Goal: Find specific page/section: Find specific page/section

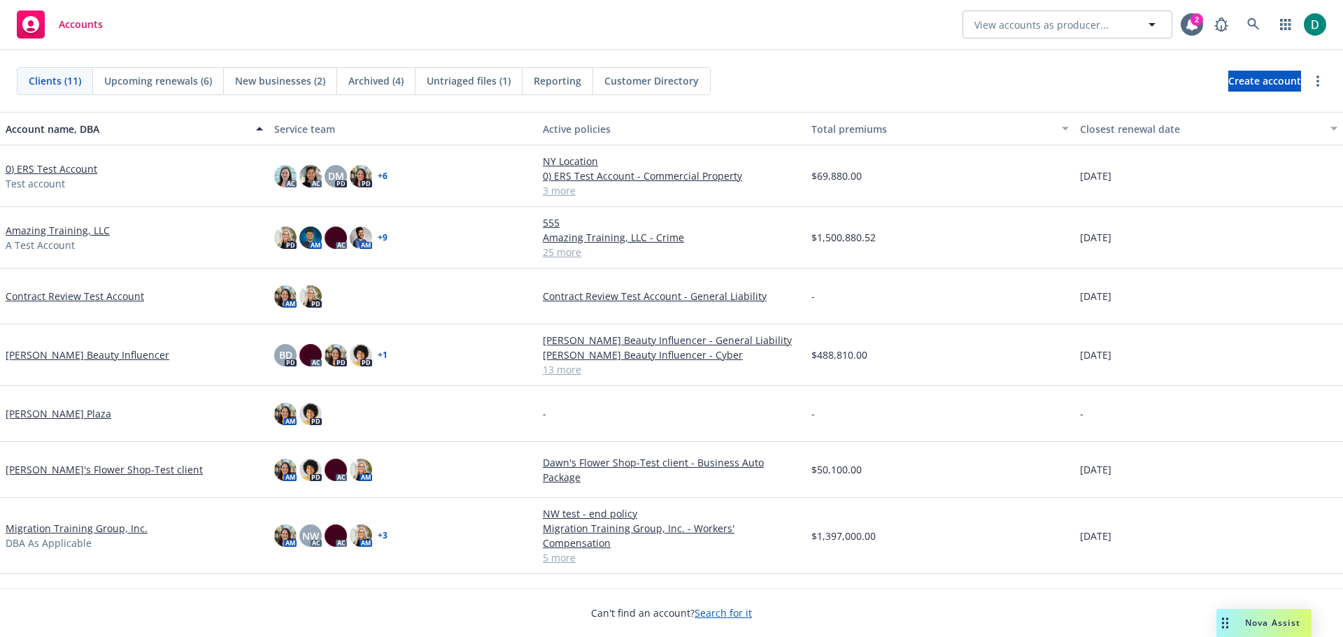
click at [58, 230] on link "Amazing Training, LLC" at bounding box center [58, 230] width 104 height 15
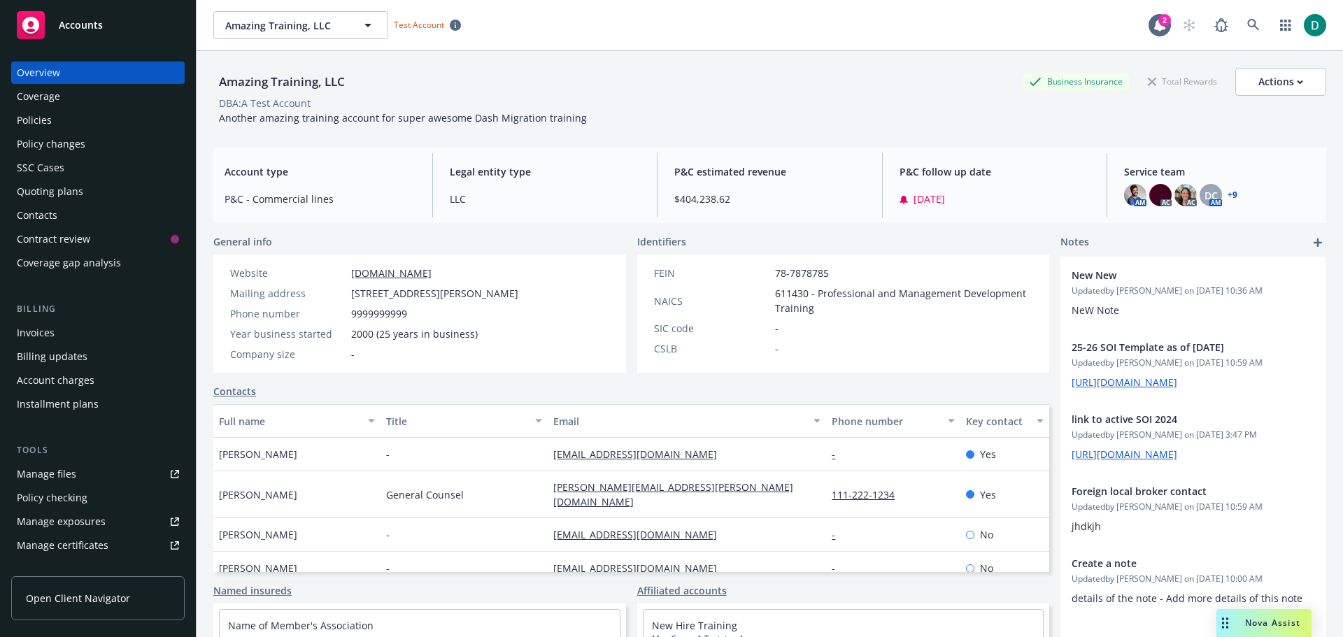
click at [69, 112] on div "Policies" at bounding box center [98, 120] width 162 height 22
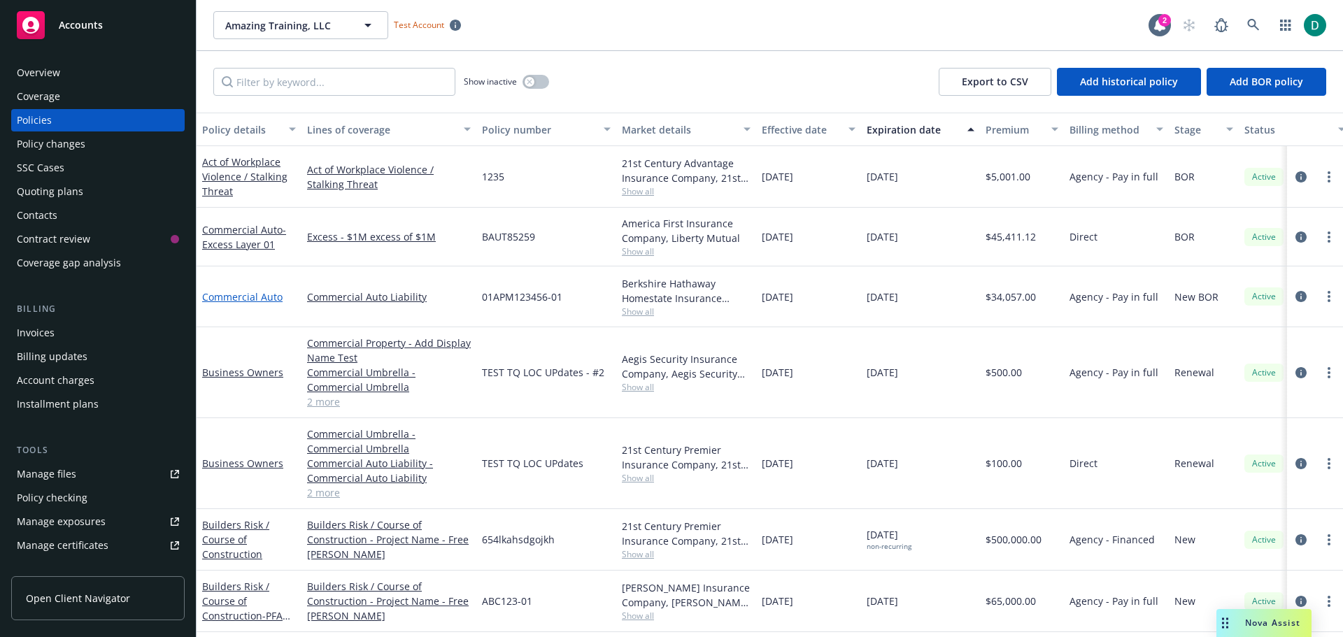
click at [237, 294] on link "Commercial Auto" at bounding box center [242, 296] width 80 height 13
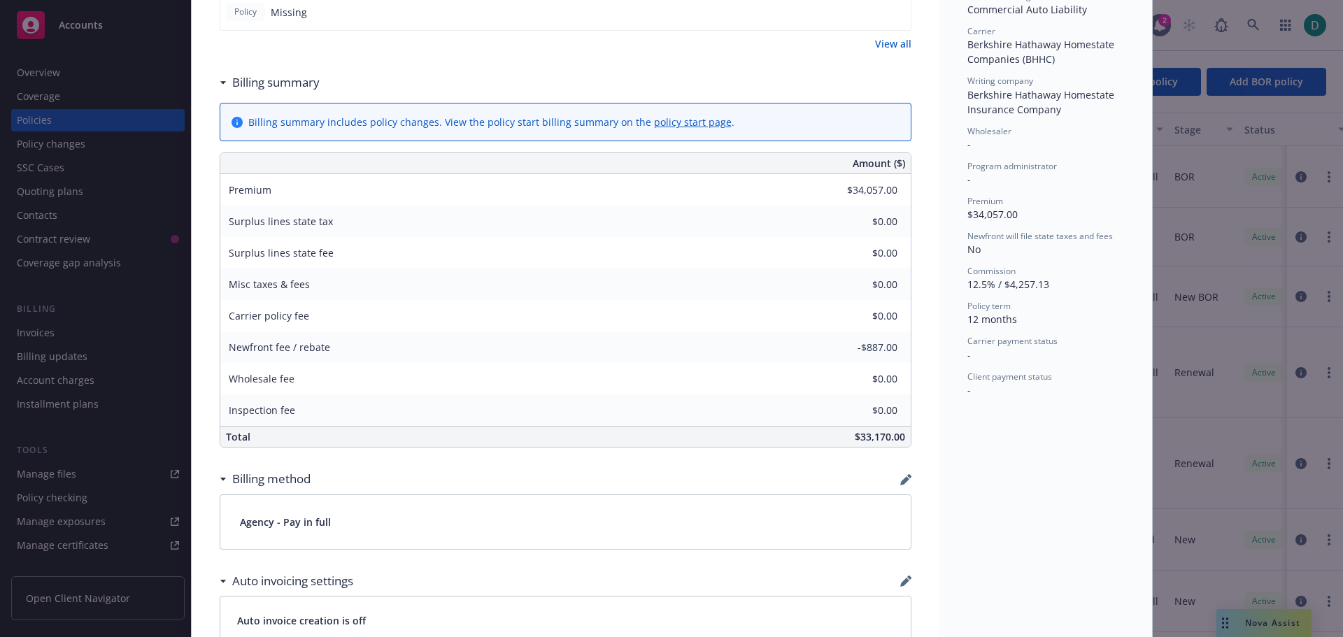
scroll to position [820, 0]
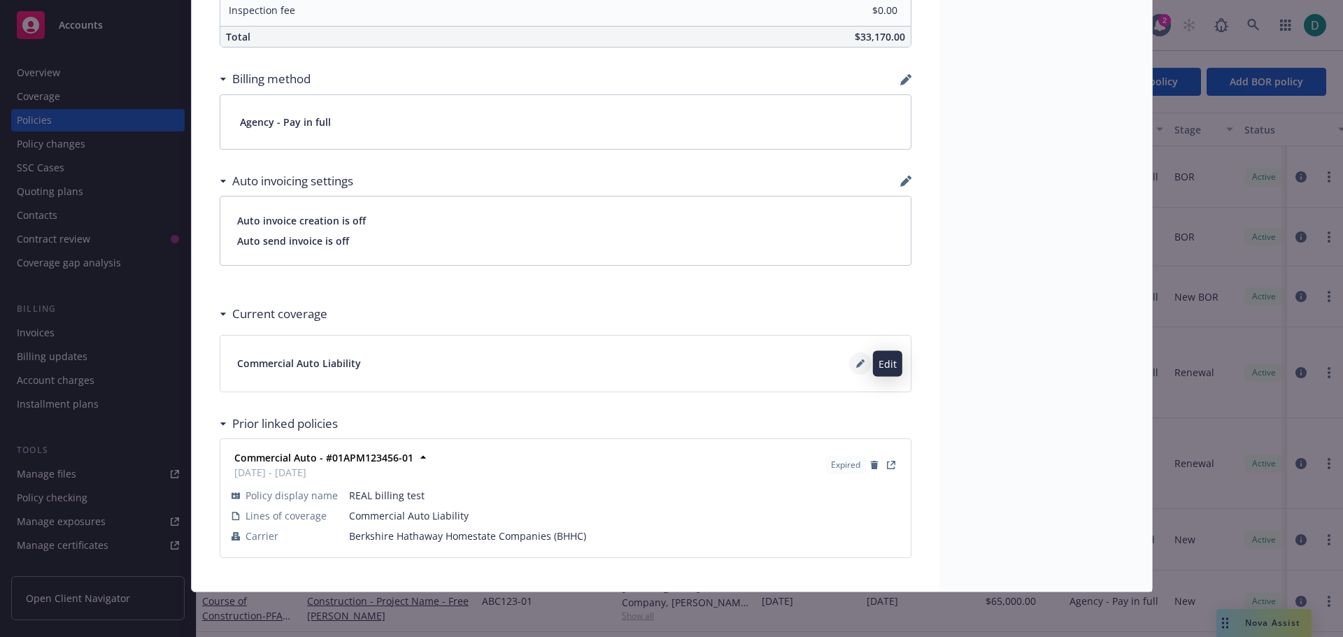
click at [862, 360] on button at bounding box center [860, 364] width 22 height 22
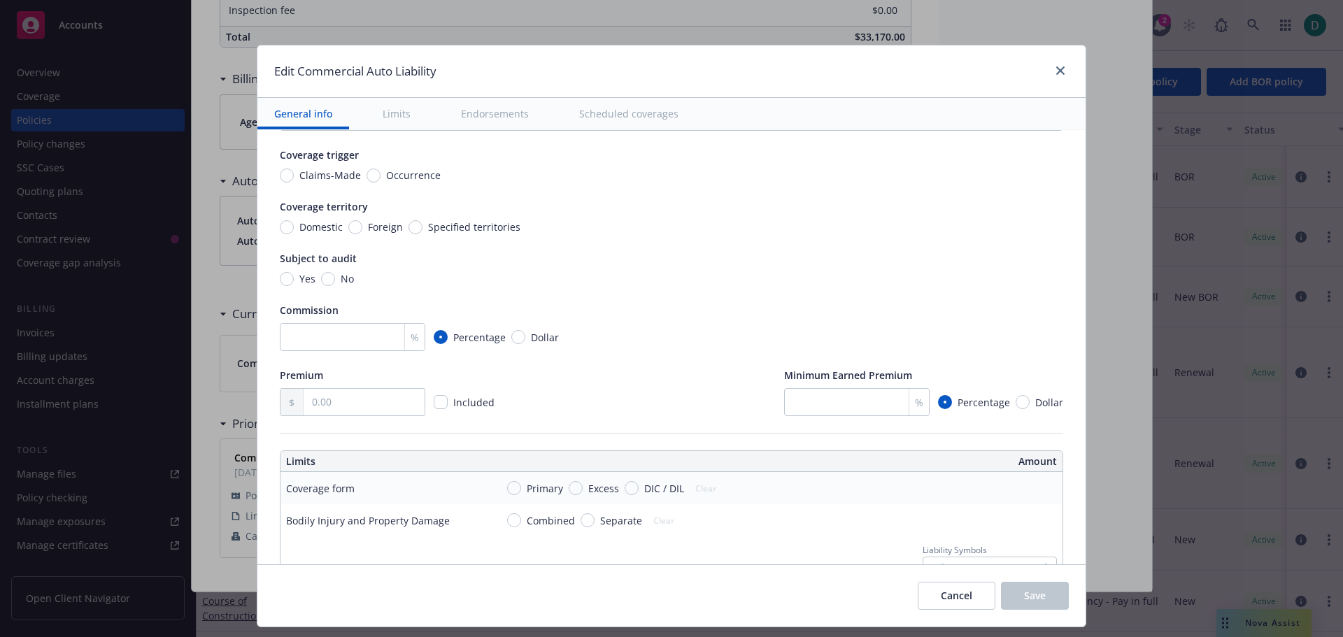
scroll to position [0, 0]
